Goal: Communication & Community: Answer question/provide support

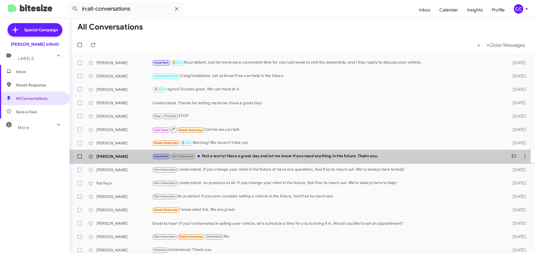
click at [232, 154] on div "Important Not-Interested Not a worry! Have a great day and let me know if you n…" at bounding box center [330, 156] width 356 height 6
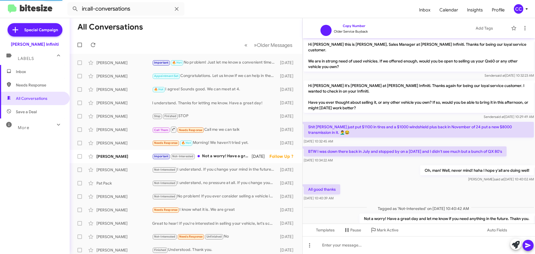
scroll to position [25, 0]
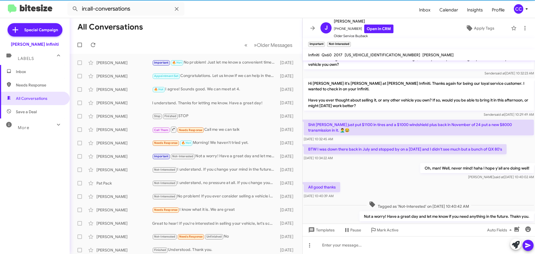
click at [17, 72] on span "Inbox" at bounding box center [39, 72] width 47 height 6
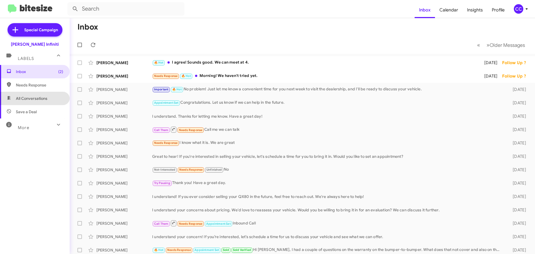
click at [43, 99] on span "All Conversations" at bounding box center [32, 99] width 32 height 6
type input "in:all-conversations"
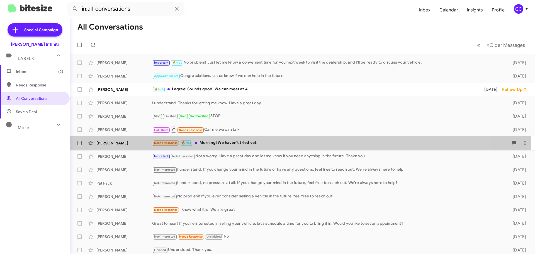
click at [263, 139] on div "[PERSON_NAME] Needs Response 🔥 Hot Morning! We haven't tried yet. [DATE] Follow…" at bounding box center [302, 142] width 457 height 11
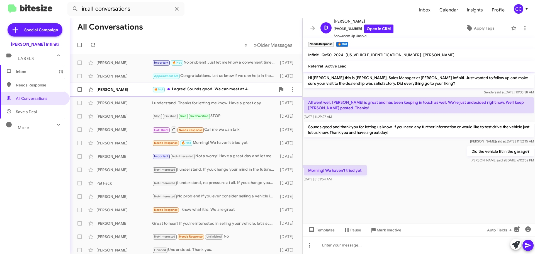
click at [208, 90] on div "🔥 Hot I agree! Sounds good. We can meet at 4." at bounding box center [214, 89] width 124 height 6
